Goal: Check status

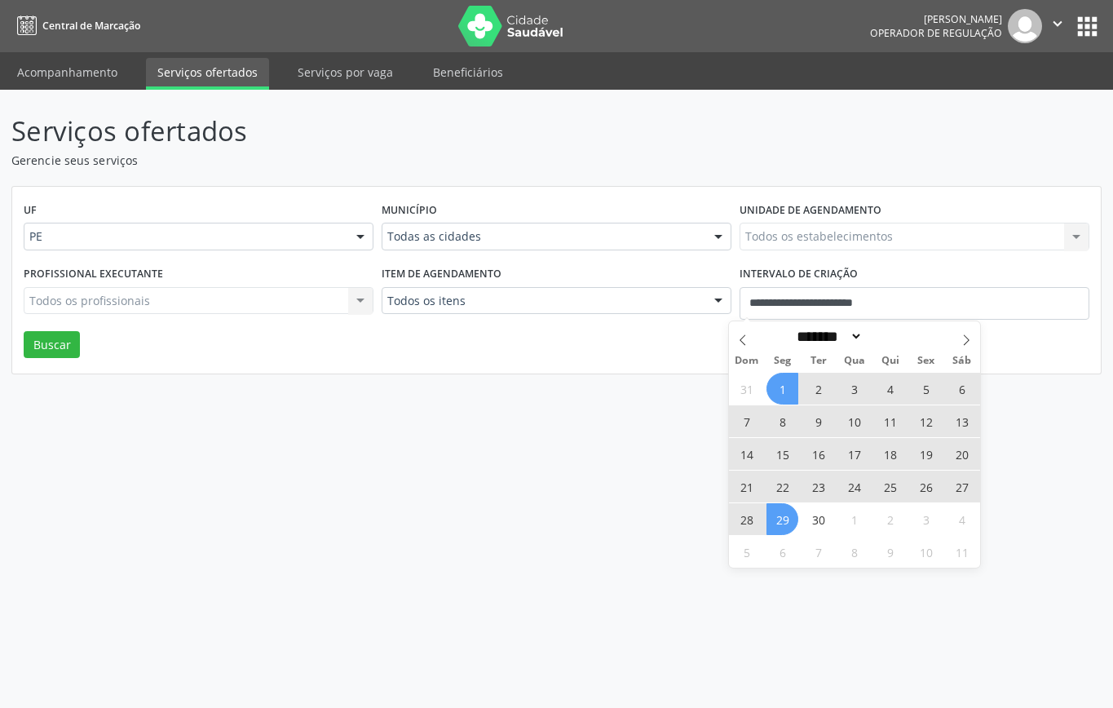
select select "*"
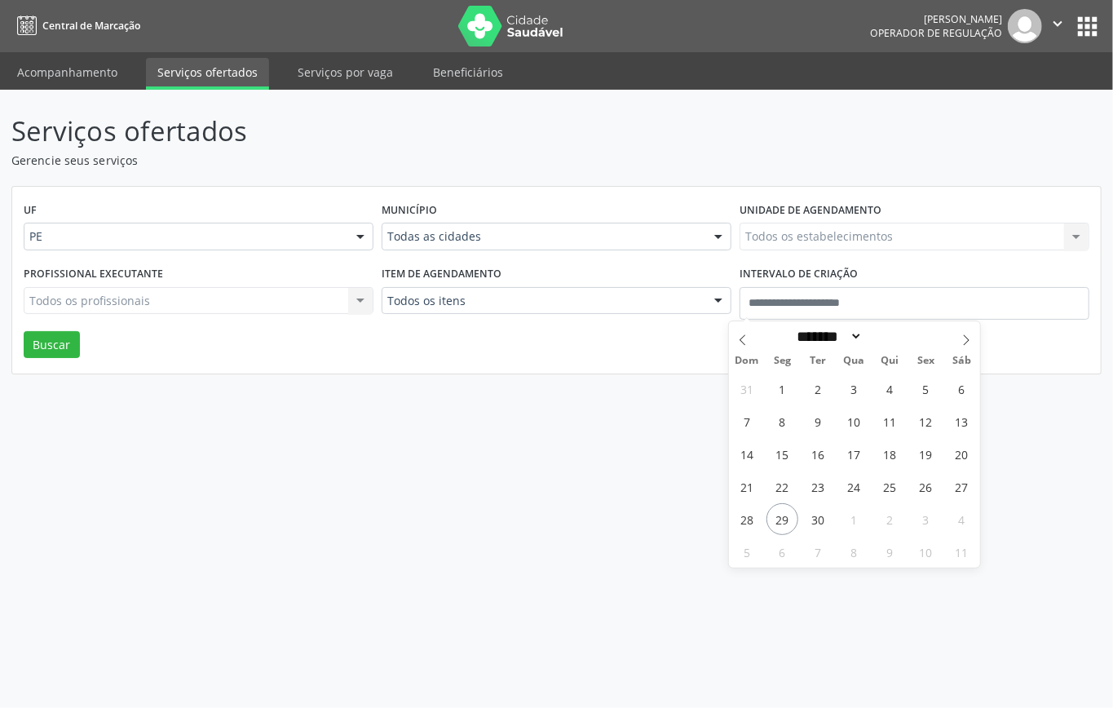
click at [509, 336] on div "UF PE PE Nenhum resultado encontrado para: " " Não há nenhuma opção para ser ex…" at bounding box center [556, 280] width 1088 height 187
